Goal: Task Accomplishment & Management: Complete application form

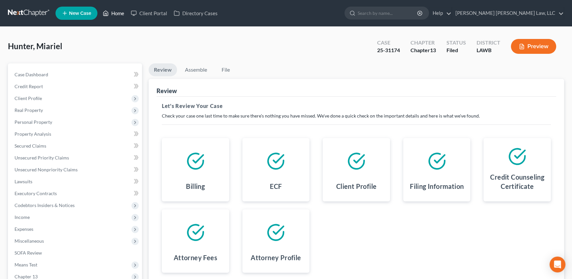
click at [118, 9] on link "Home" at bounding box center [113, 13] width 28 height 12
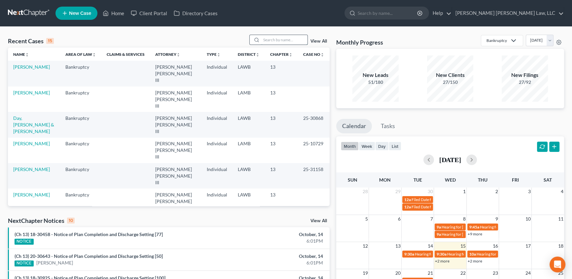
click at [263, 40] on input "search" at bounding box center [284, 40] width 46 height 10
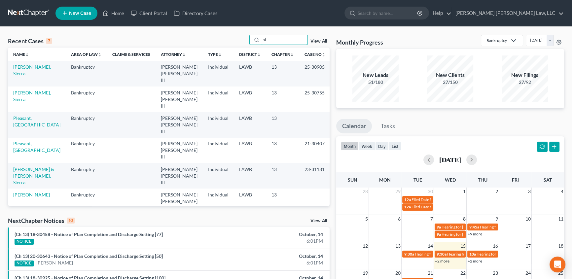
type input "s"
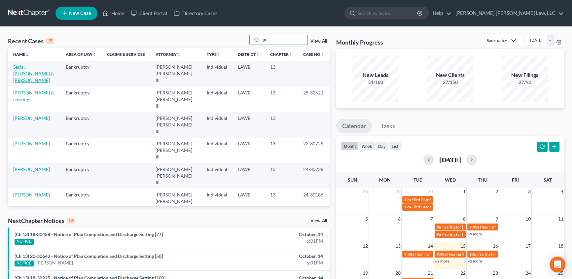
type input "gui"
click at [40, 68] on link "Serial, [PERSON_NAME] & [PERSON_NAME]" at bounding box center [33, 73] width 41 height 19
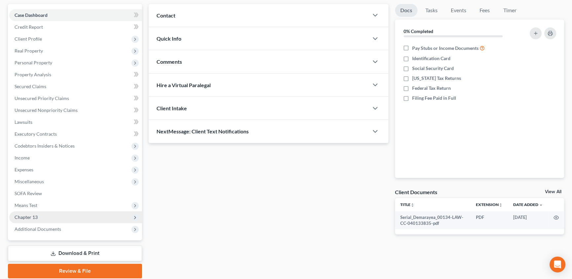
scroll to position [60, 0]
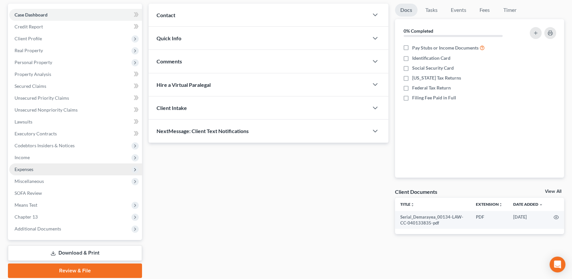
click at [27, 167] on span "Expenses" at bounding box center [24, 170] width 19 height 6
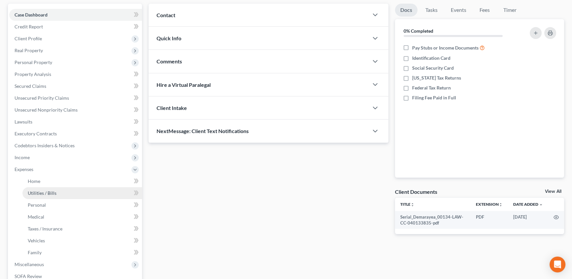
click at [73, 193] on link "Utilities / Bills" at bounding box center [82, 193] width 120 height 12
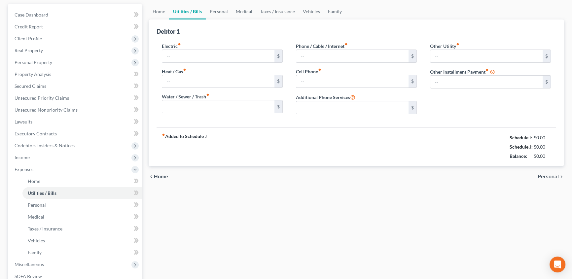
scroll to position [8, 0]
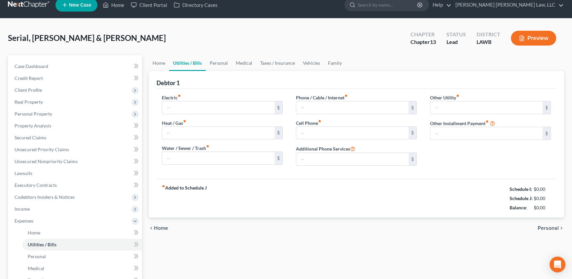
type input "250.00"
type input "0.00"
type input "100.00"
type input "200.00"
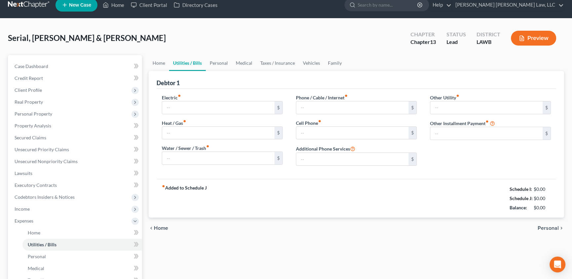
type input "0.00"
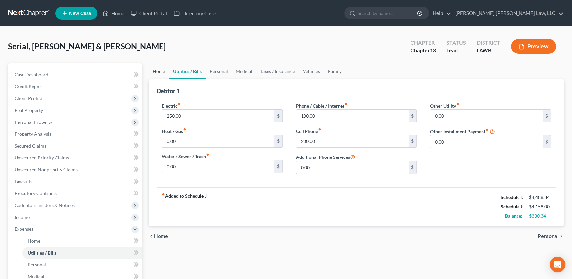
click at [159, 72] on link "Home" at bounding box center [159, 71] width 20 height 16
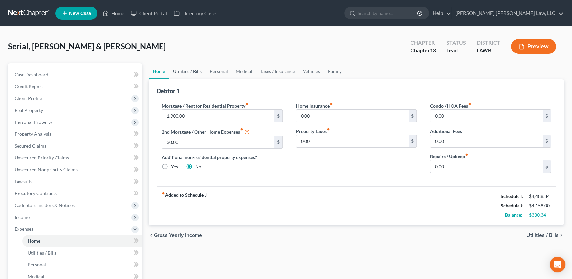
click at [188, 67] on link "Utilities / Bills" at bounding box center [187, 71] width 37 height 16
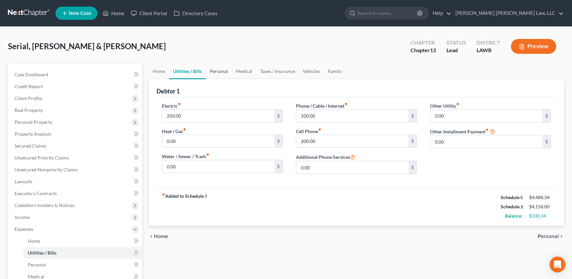
click at [217, 70] on link "Personal" at bounding box center [219, 71] width 26 height 16
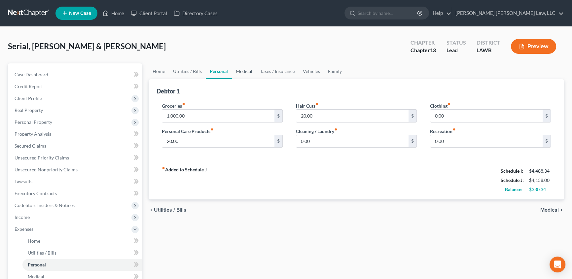
click at [240, 70] on link "Medical" at bounding box center [244, 71] width 24 height 16
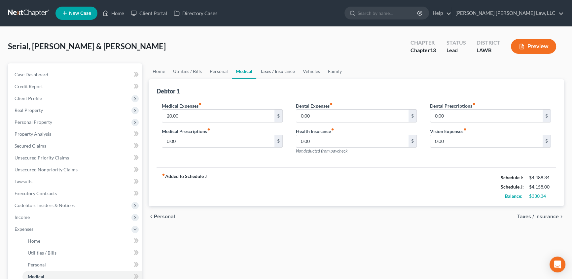
click at [262, 71] on link "Taxes / Insurance" at bounding box center [277, 71] width 43 height 16
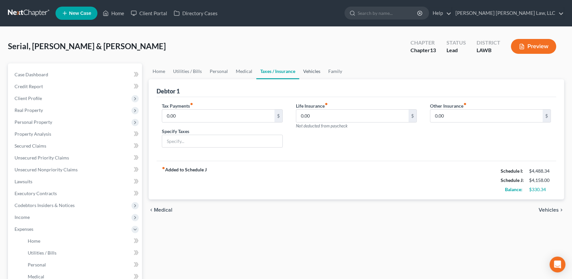
click at [307, 71] on link "Vehicles" at bounding box center [311, 71] width 25 height 16
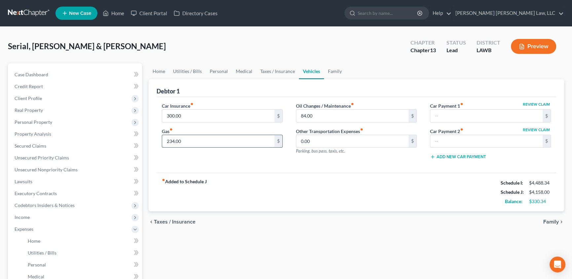
click at [192, 142] on input "234.00" at bounding box center [218, 141] width 112 height 13
type input "150.00"
click at [325, 116] on input "84.00" at bounding box center [352, 116] width 112 height 13
type input "45.00"
click at [330, 70] on link "Family" at bounding box center [335, 71] width 22 height 16
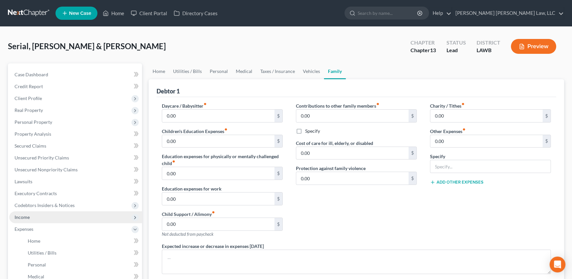
click at [30, 215] on span "Income" at bounding box center [75, 217] width 133 height 12
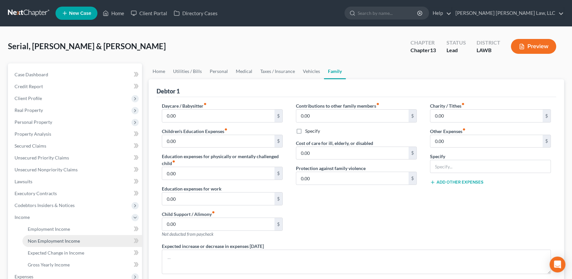
click at [38, 241] on span "Non Employment Income" at bounding box center [54, 241] width 52 height 6
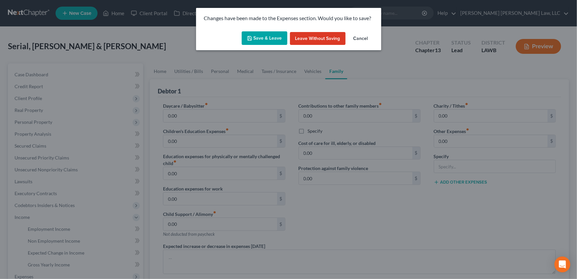
click at [261, 39] on button "Save & Leave" at bounding box center [265, 38] width 46 height 14
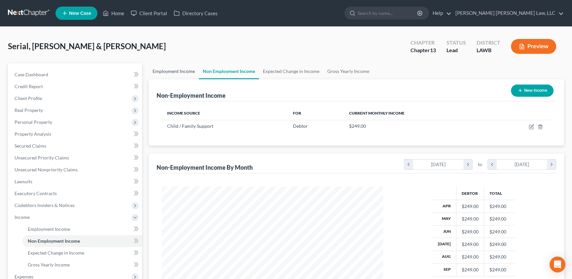
click at [165, 68] on link "Employment Income" at bounding box center [174, 71] width 50 height 16
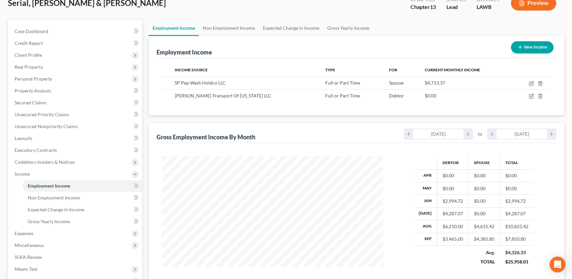
scroll to position [30, 0]
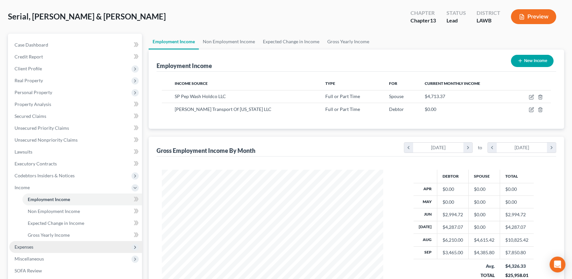
click at [26, 245] on span "Expenses" at bounding box center [24, 247] width 19 height 6
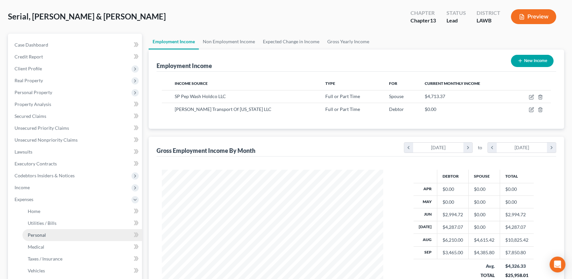
drag, startPoint x: 42, startPoint y: 234, endPoint x: 62, endPoint y: 228, distance: 20.8
click at [43, 234] on span "Personal" at bounding box center [37, 235] width 18 height 6
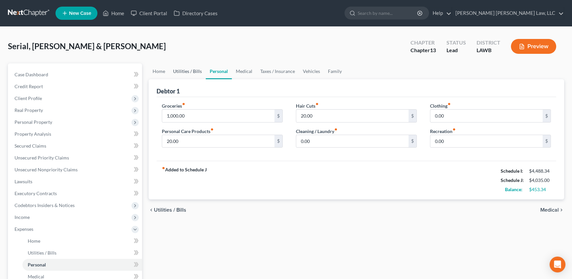
click at [181, 73] on link "Utilities / Bills" at bounding box center [187, 71] width 37 height 16
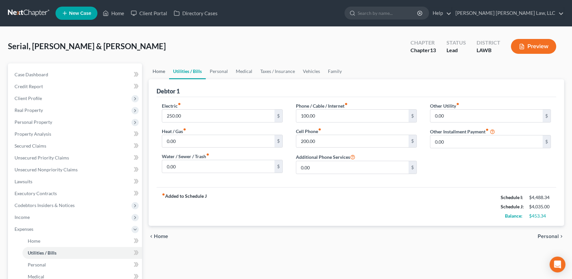
click at [157, 71] on link "Home" at bounding box center [159, 71] width 20 height 16
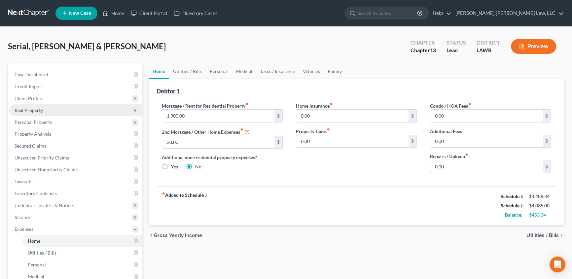
click at [33, 110] on span "Real Property" at bounding box center [29, 110] width 28 height 6
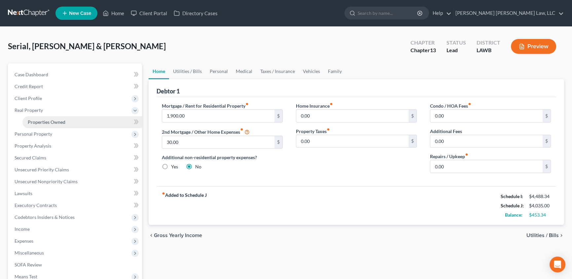
click at [30, 120] on span "Properties Owned" at bounding box center [47, 122] width 38 height 6
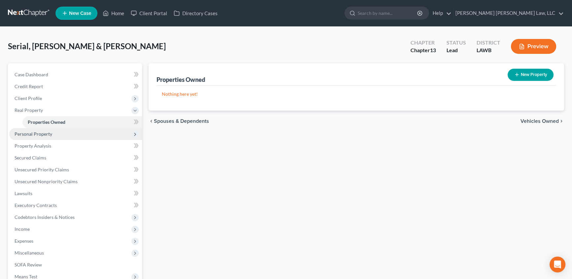
click at [44, 135] on span "Personal Property" at bounding box center [34, 134] width 38 height 6
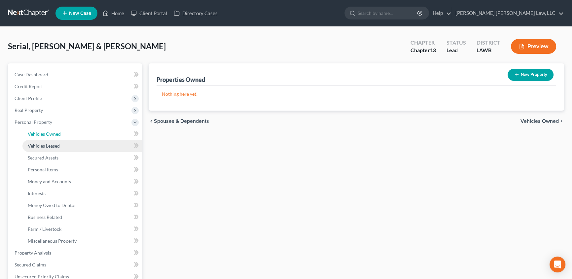
click at [41, 136] on link "Vehicles Owned" at bounding box center [82, 134] width 120 height 12
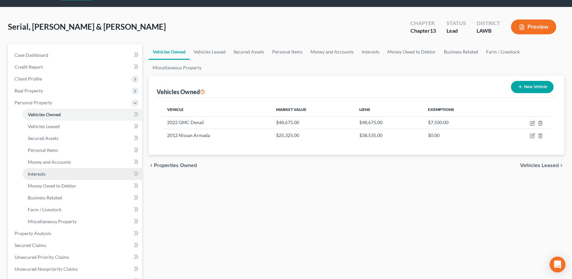
scroll to position [30, 0]
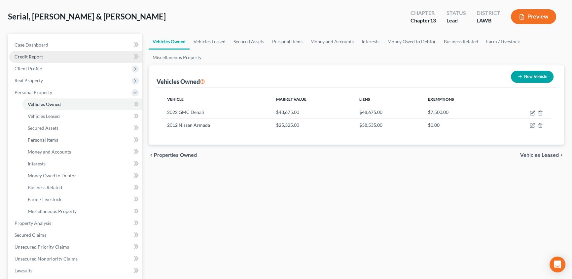
click at [39, 55] on span "Credit Report" at bounding box center [29, 57] width 28 height 6
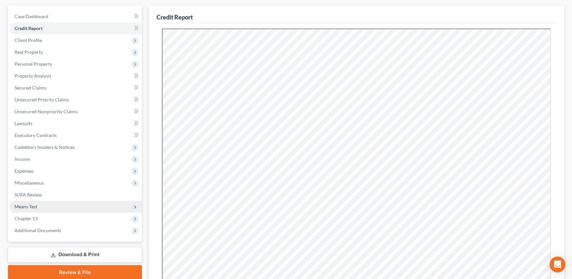
scroll to position [60, 0]
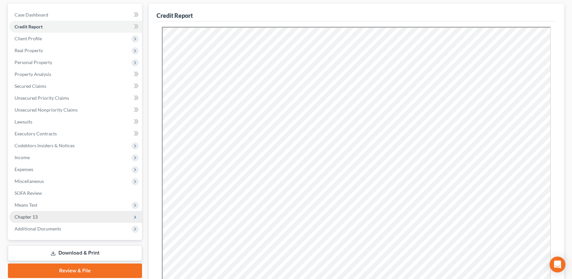
click at [29, 218] on span "Chapter 13" at bounding box center [26, 217] width 23 height 6
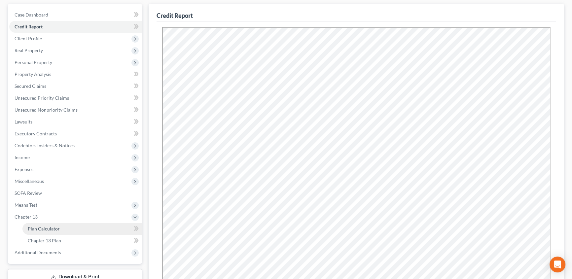
click at [33, 226] on span "Plan Calculator" at bounding box center [44, 229] width 32 height 6
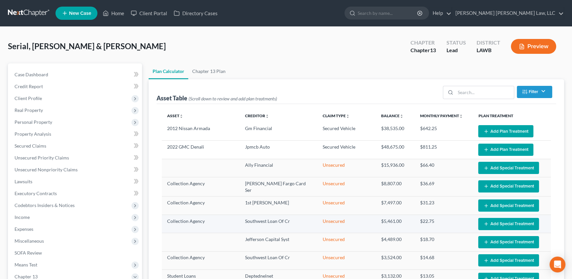
select select "59"
